Goal: Transaction & Acquisition: Purchase product/service

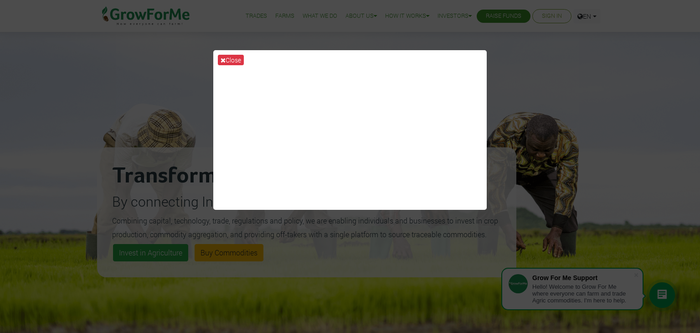
click at [231, 9] on div "Close" at bounding box center [350, 166] width 700 height 333
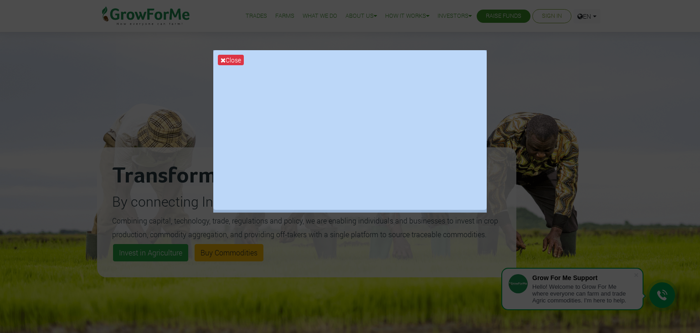
click at [131, 97] on div "Close" at bounding box center [350, 166] width 700 height 333
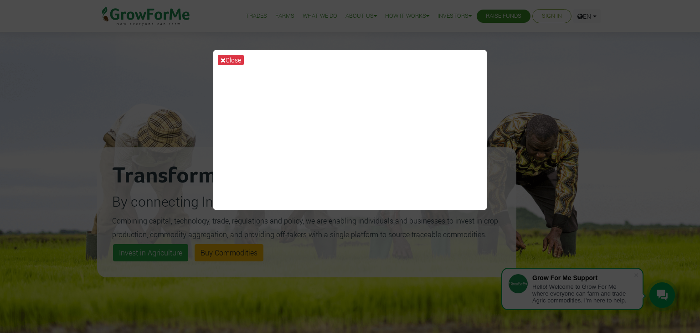
click at [158, 101] on div "Close" at bounding box center [350, 166] width 700 height 333
click at [231, 60] on button "Close" at bounding box center [231, 60] width 26 height 10
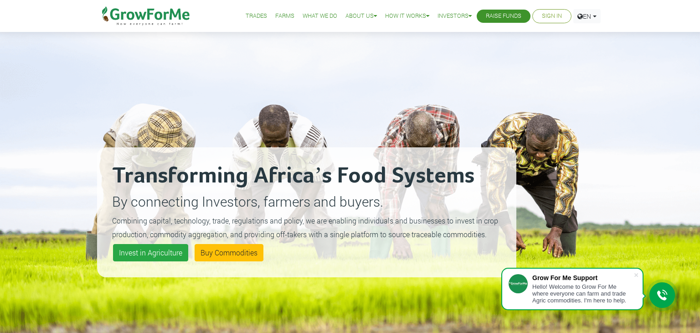
click at [14, 245] on div "Transforming Africa’s Food Systems By connecting Investors, farmers and buyers.…" at bounding box center [350, 200] width 700 height 401
click at [0, 272] on div "Transforming Africa’s Food Systems By connecting Investors, farmers and buyers.…" at bounding box center [350, 200] width 700 height 401
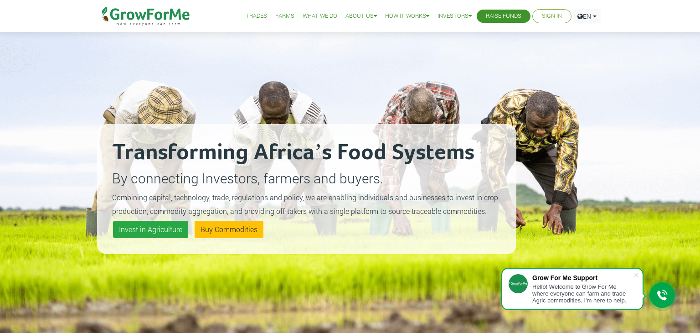
scroll to position [24, 0]
click at [124, 195] on small "Combining capital, technology, trade, regulations and policy, we are enabling i…" at bounding box center [305, 203] width 386 height 23
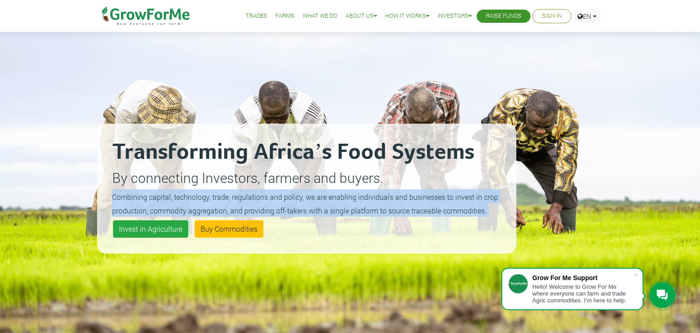
copy div "Combining capital, technology, trade, regulations and policy, we are enabling i…"
click at [71, 187] on div "Transforming Africa’s Food Systems By connecting Investors, farmers and buyers.…" at bounding box center [350, 176] width 700 height 401
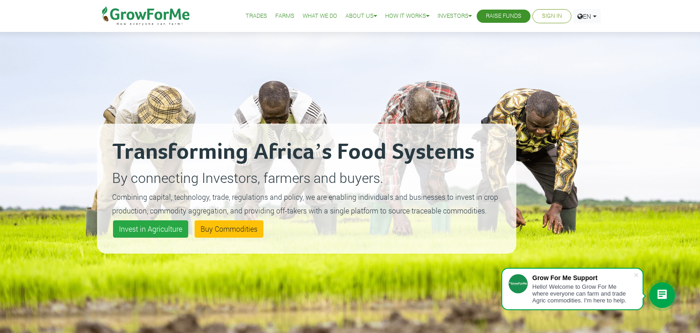
click at [71, 187] on div "Transforming Africa’s Food Systems By connecting Investors, farmers and buyers.…" at bounding box center [350, 176] width 700 height 401
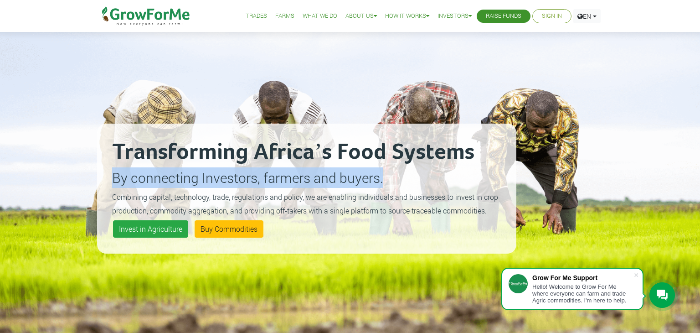
click at [121, 195] on small "Combining capital, technology, trade, regulations and policy, we are enabling i…" at bounding box center [305, 203] width 386 height 23
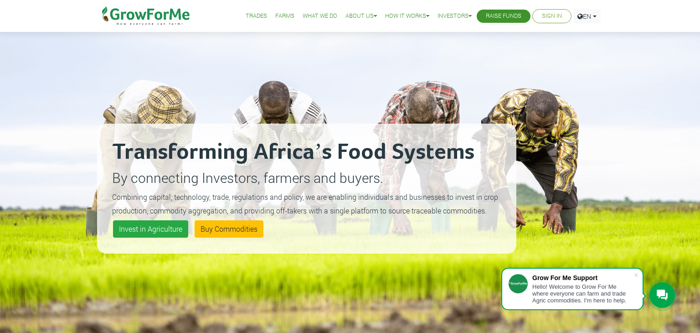
click at [121, 195] on small "Combining capital, technology, trade, regulations and policy, we are enabling i…" at bounding box center [305, 203] width 386 height 23
click at [126, 229] on link "Invest in Agriculture" at bounding box center [150, 228] width 75 height 17
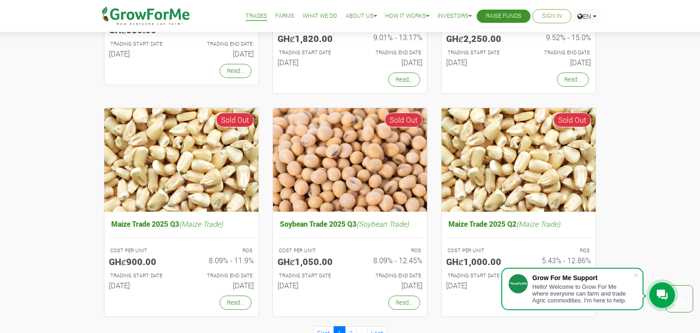
scroll to position [724, 0]
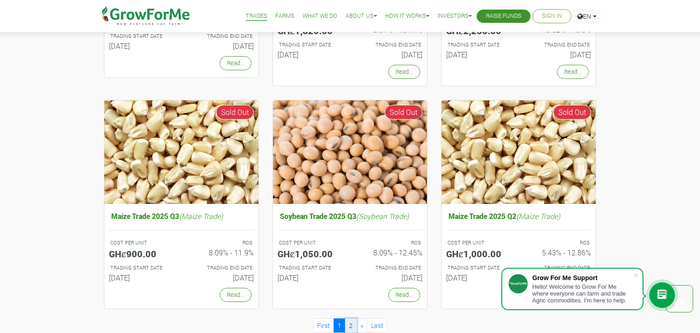
click at [355, 323] on link "2" at bounding box center [351, 325] width 12 height 14
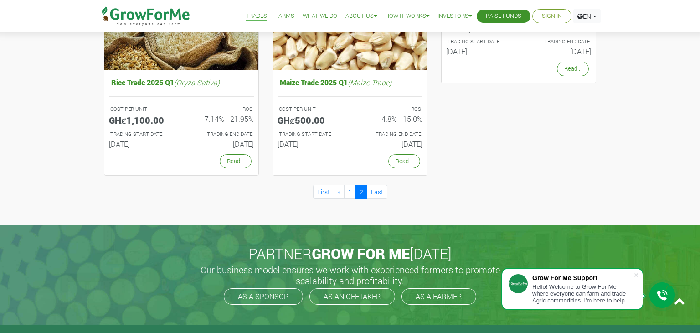
scroll to position [609, 0]
click at [322, 188] on link "First" at bounding box center [323, 192] width 21 height 14
